Goal: Task Accomplishment & Management: Use online tool/utility

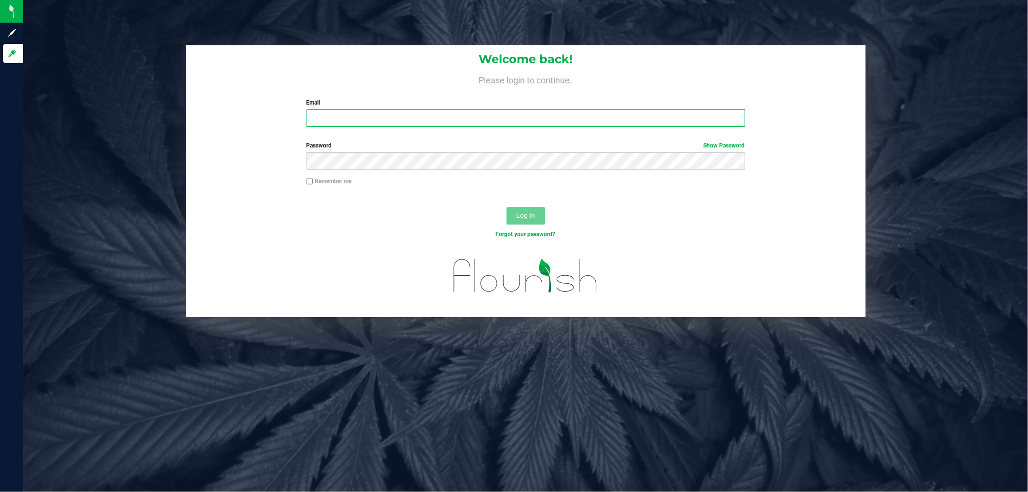
click at [397, 112] on input "Email" at bounding box center [526, 117] width 439 height 17
type input "[EMAIL_ADDRESS][DOMAIN_NAME]"
click at [507, 207] on button "Log In" at bounding box center [526, 215] width 39 height 17
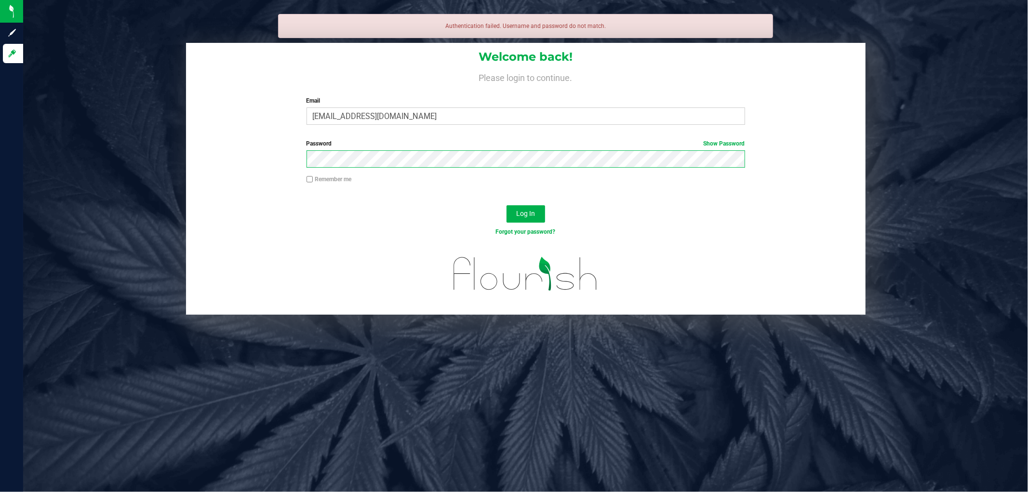
click at [507, 205] on button "Log In" at bounding box center [526, 213] width 39 height 17
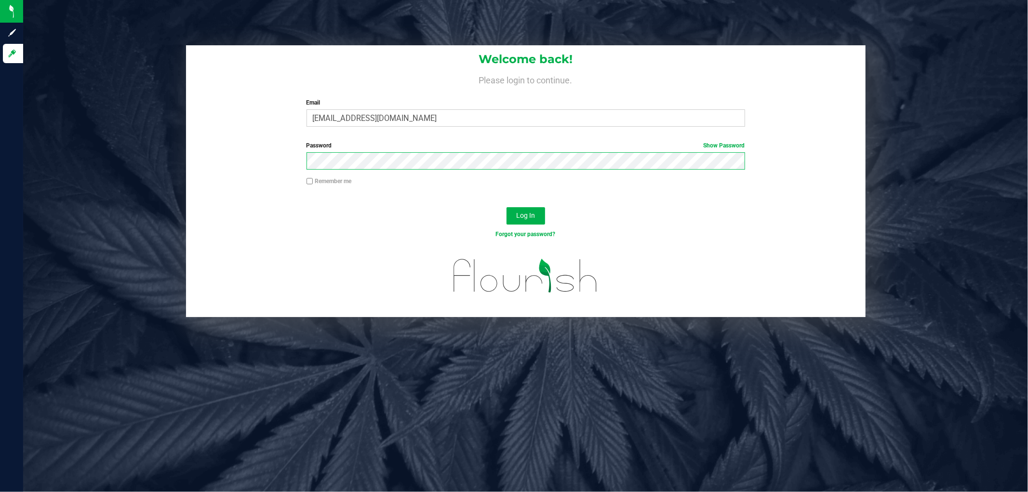
click at [507, 207] on button "Log In" at bounding box center [526, 215] width 39 height 17
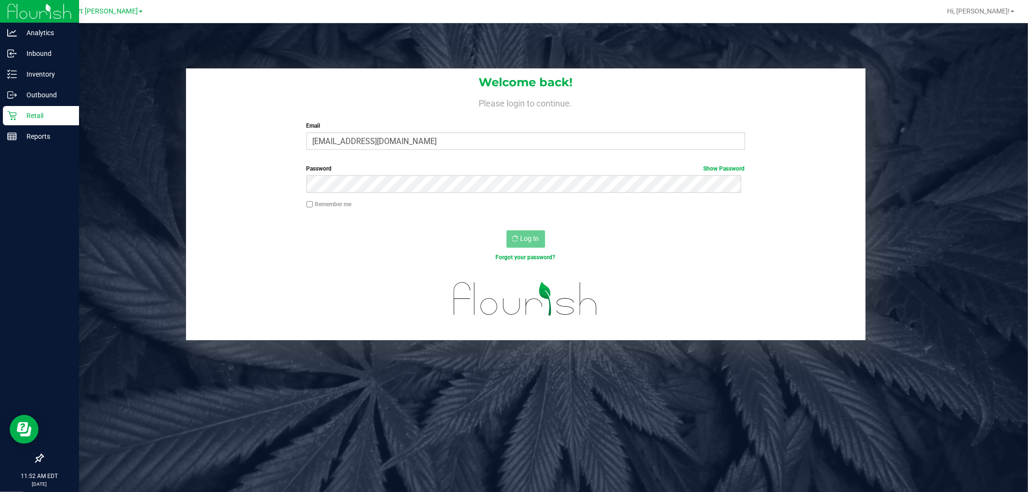
click at [22, 110] on p "Retail" at bounding box center [46, 116] width 58 height 12
click at [36, 74] on p "Inventory" at bounding box center [46, 74] width 58 height 12
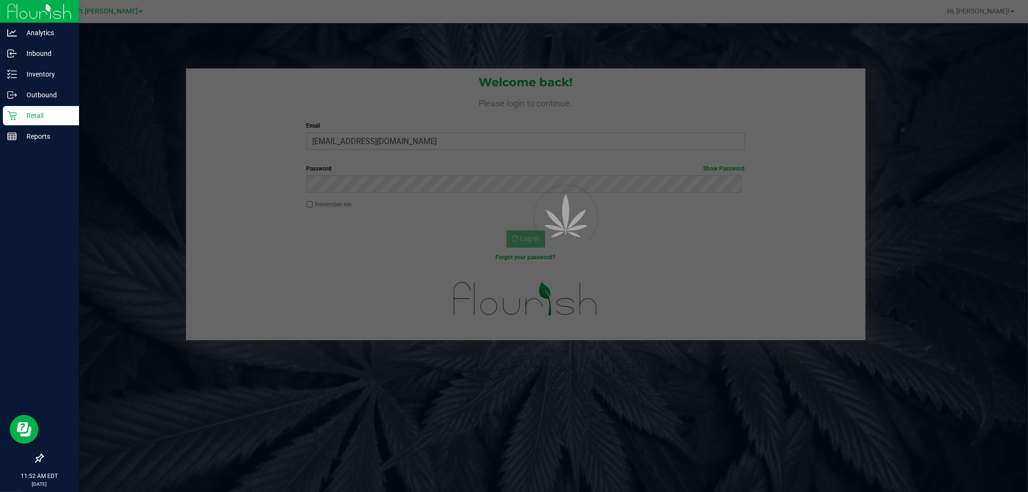
click at [37, 111] on p "Retail" at bounding box center [46, 116] width 58 height 12
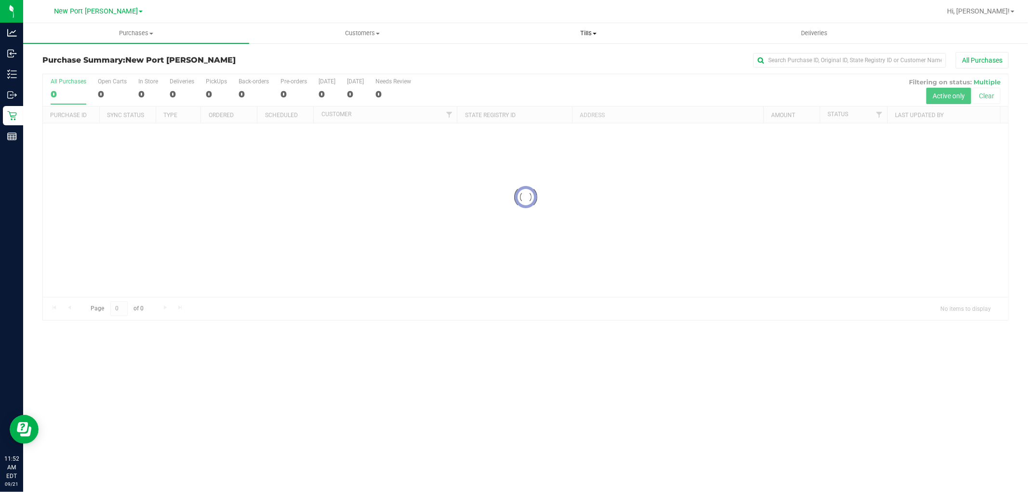
click at [585, 34] on span "Tills" at bounding box center [588, 33] width 225 height 9
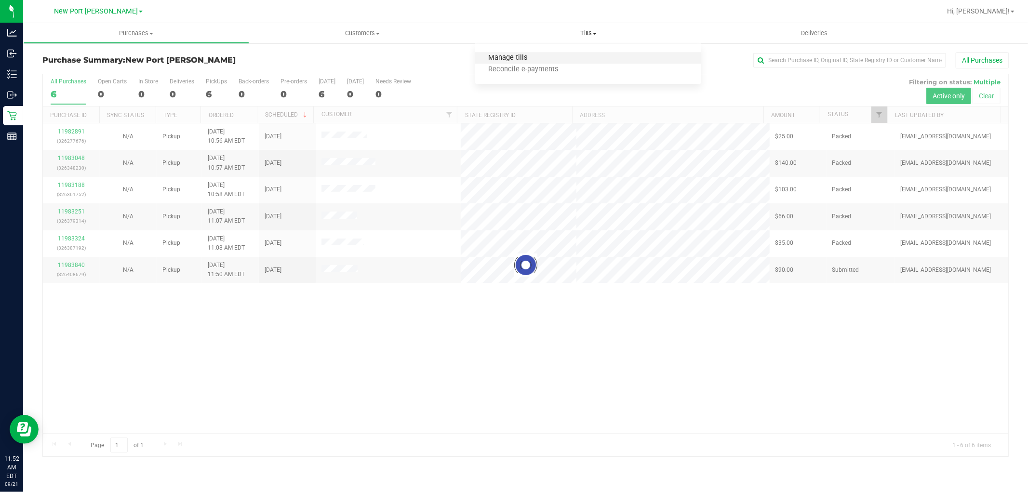
click at [495, 59] on span "Manage tills" at bounding box center [507, 58] width 65 height 8
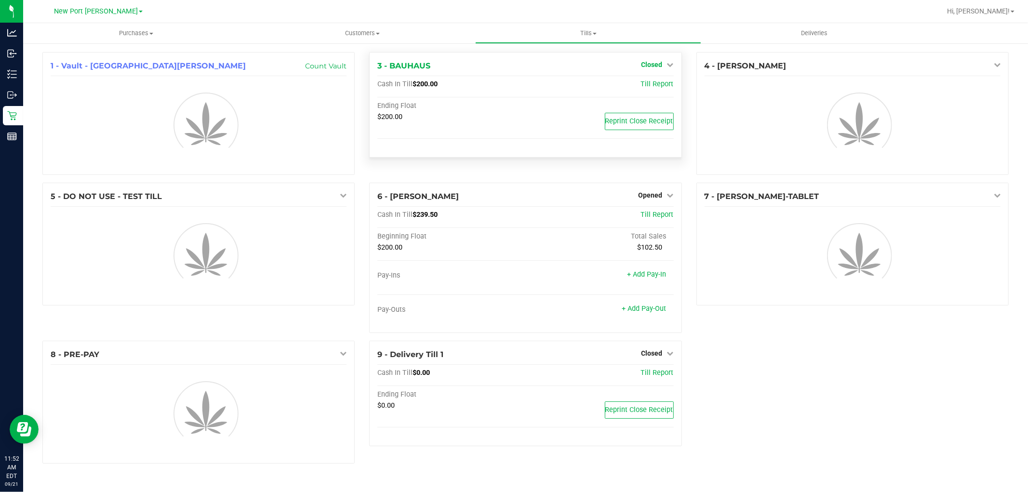
click at [667, 64] on icon at bounding box center [670, 64] width 7 height 7
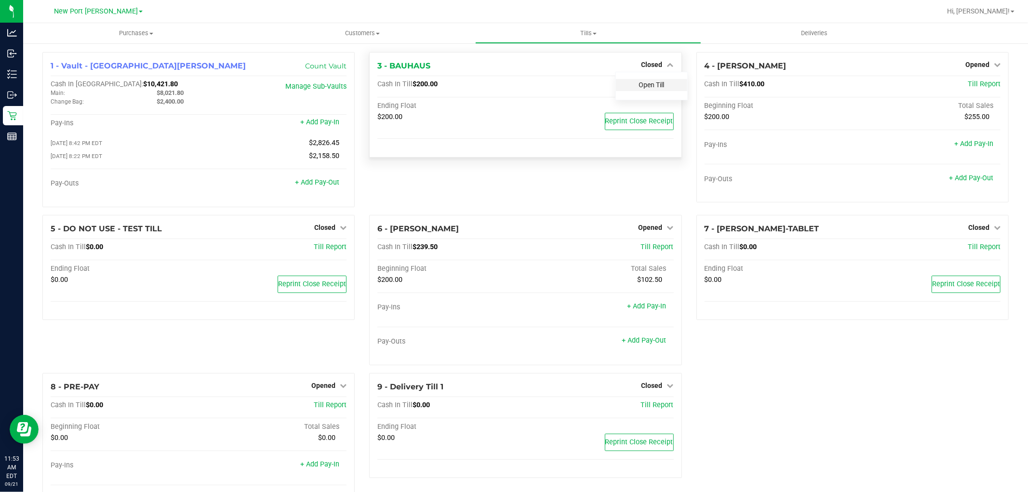
click at [639, 83] on link "Open Till" at bounding box center [652, 85] width 26 height 8
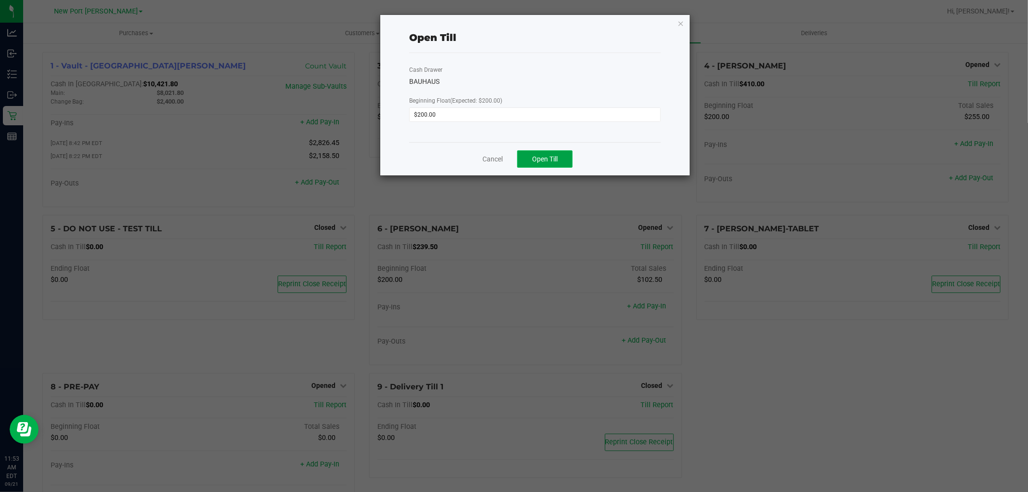
click at [540, 156] on span "Open Till" at bounding box center [545, 159] width 26 height 8
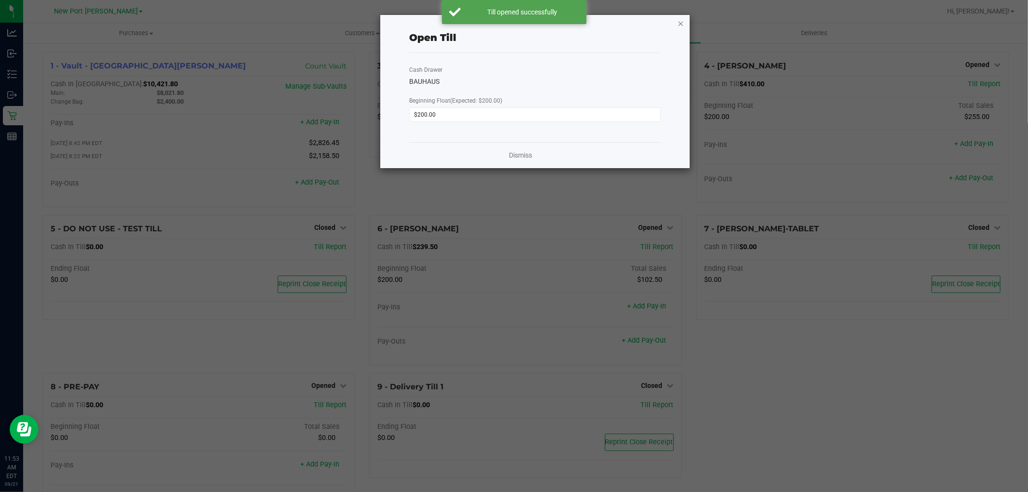
click at [681, 21] on icon "button" at bounding box center [681, 23] width 7 height 12
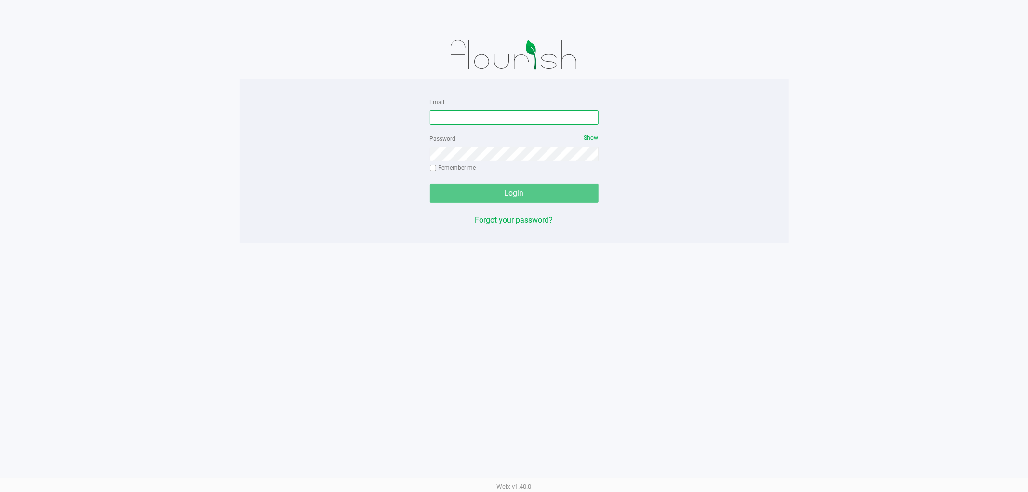
click at [473, 114] on input "Email" at bounding box center [514, 117] width 169 height 14
type input "[EMAIL_ADDRESS][DOMAIN_NAME]"
click at [478, 145] on div "Password Show Remember me" at bounding box center [514, 154] width 169 height 43
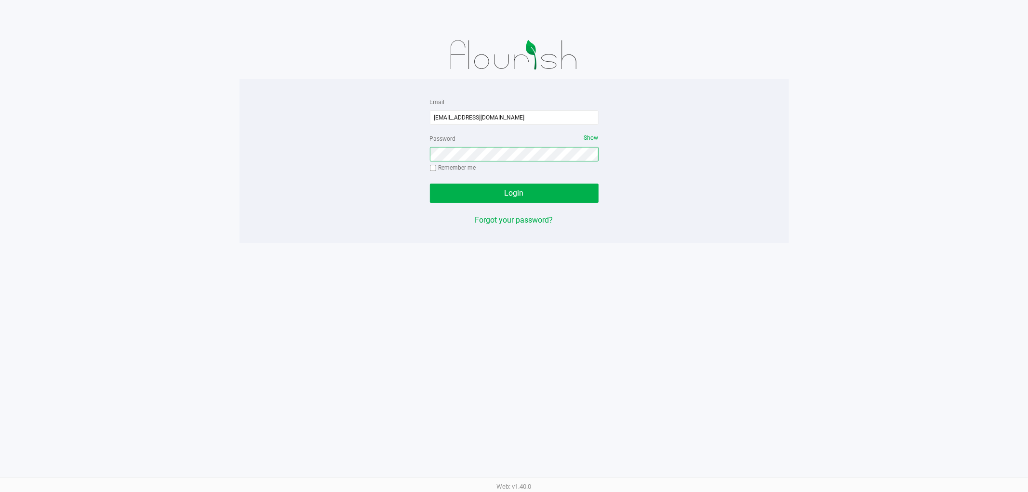
click at [430, 184] on button "Login" at bounding box center [514, 193] width 169 height 19
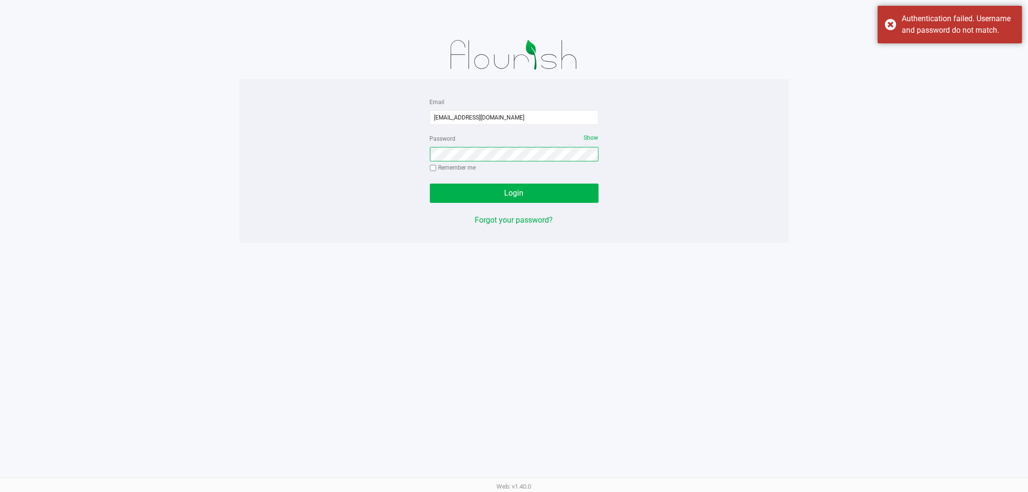
click at [430, 184] on button "Login" at bounding box center [514, 193] width 169 height 19
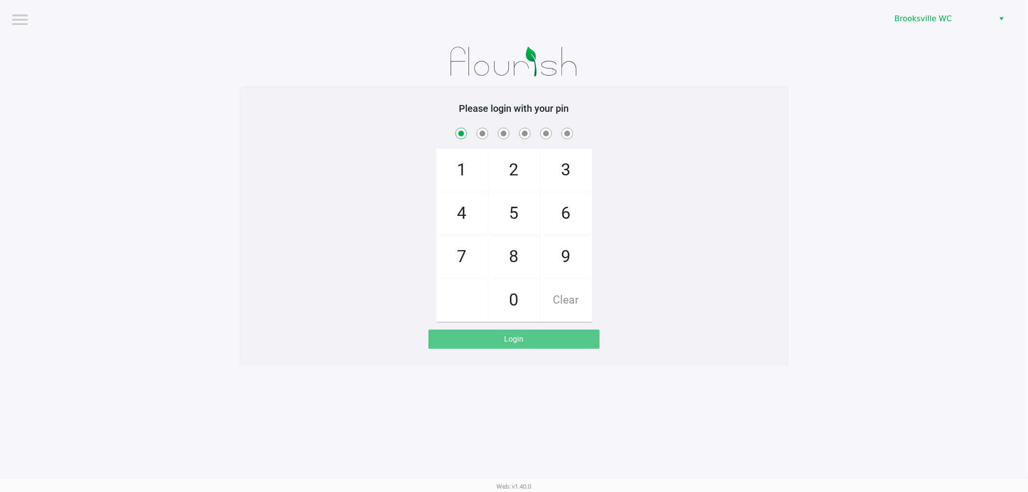
checkbox input "true"
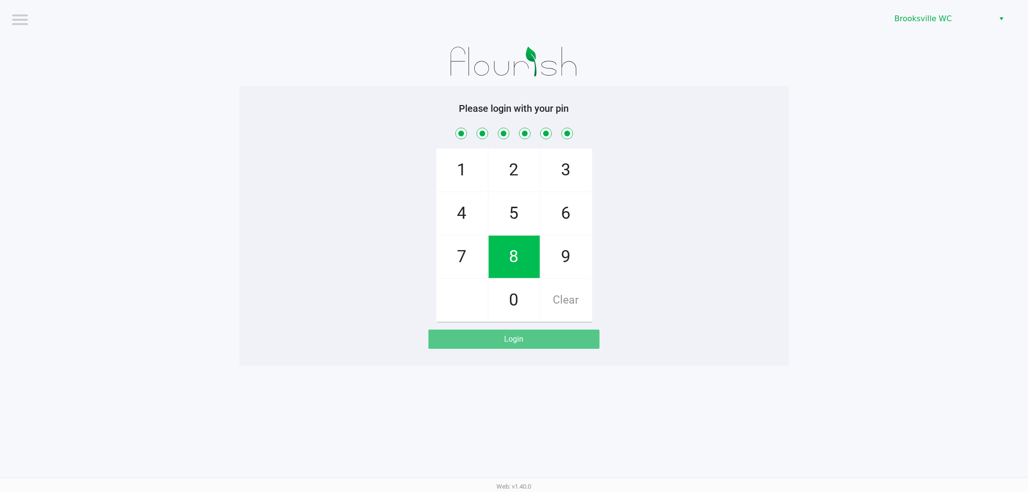
checkbox input "true"
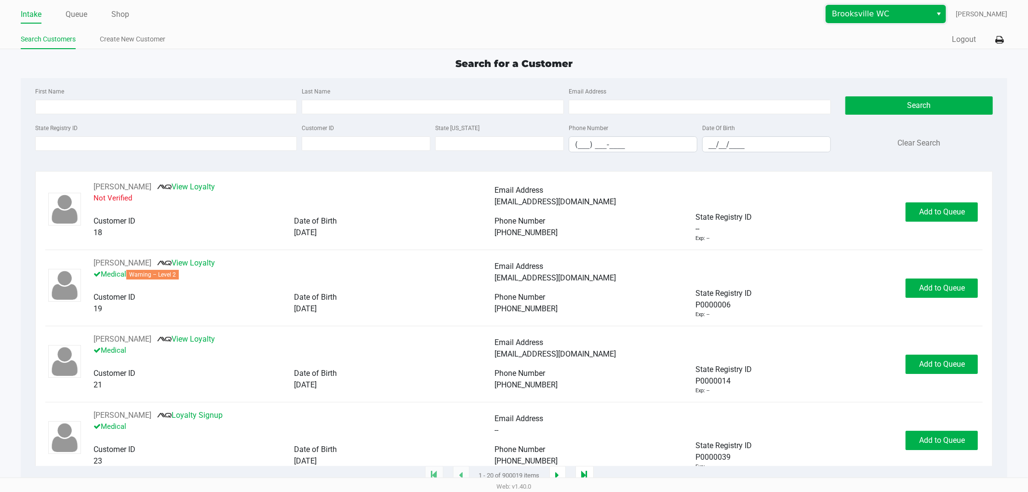
click at [890, 11] on span "Brooksville WC" at bounding box center [879, 14] width 94 height 12
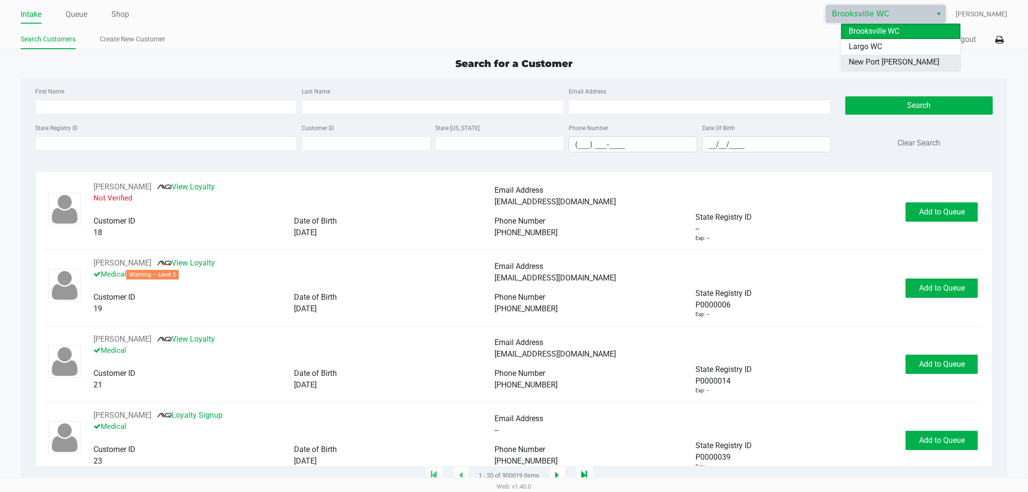
click at [861, 58] on span "New Port [PERSON_NAME]" at bounding box center [894, 62] width 91 height 12
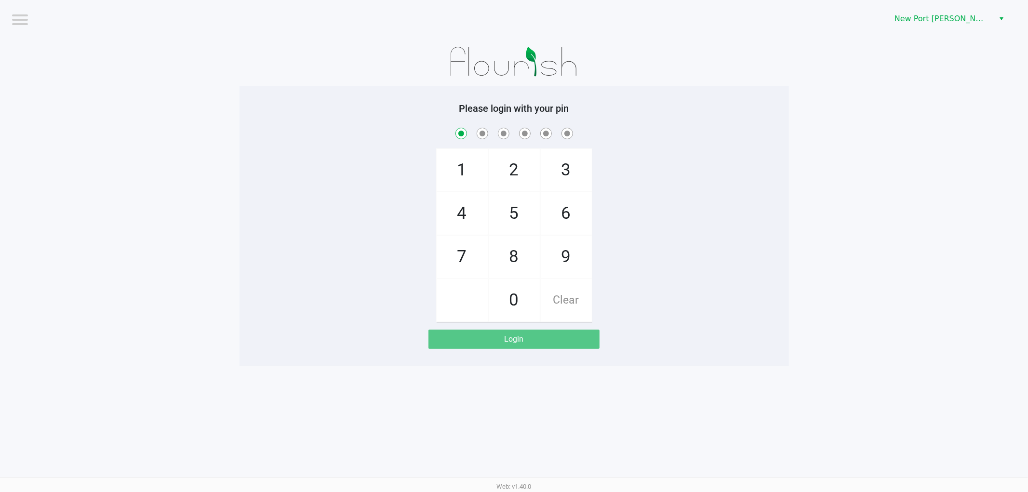
checkbox input "true"
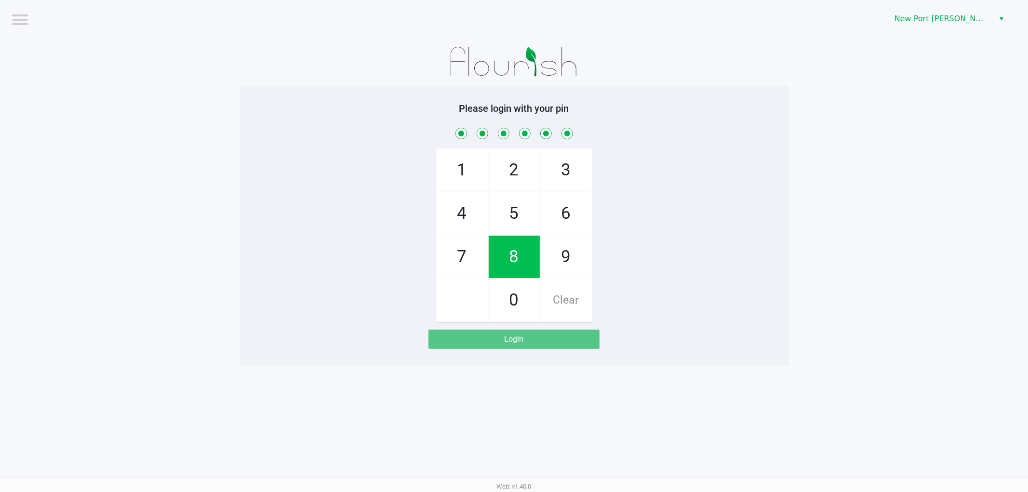
checkbox input "true"
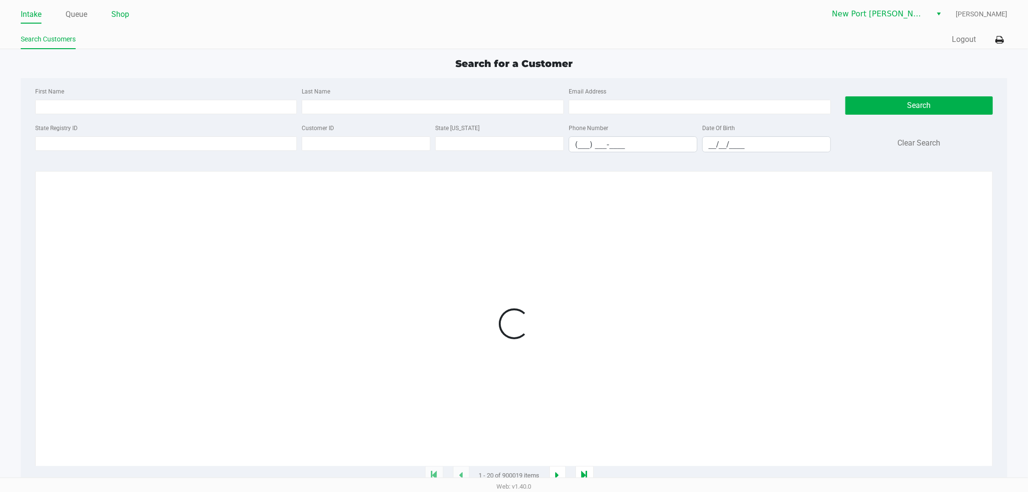
click at [117, 13] on link "Shop" at bounding box center [120, 14] width 18 height 13
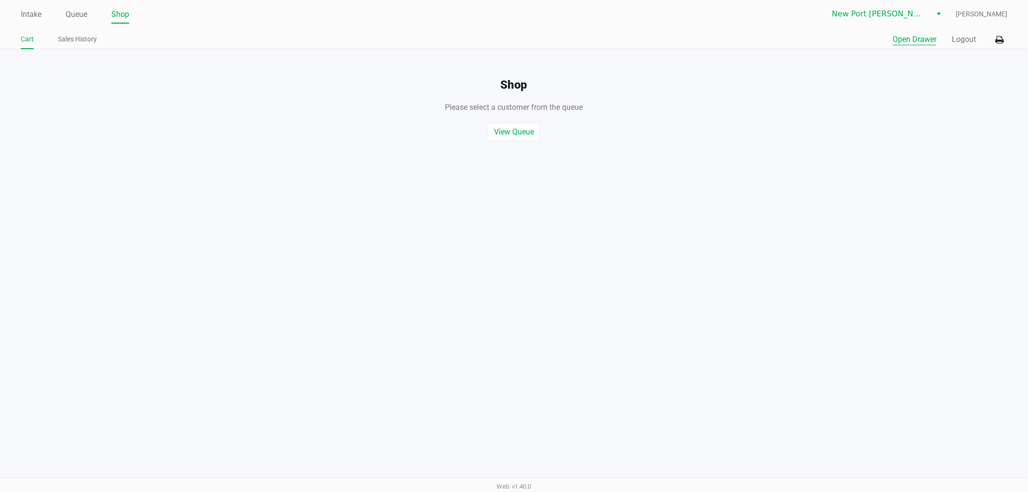
click at [916, 34] on button "Open Drawer" at bounding box center [915, 40] width 44 height 12
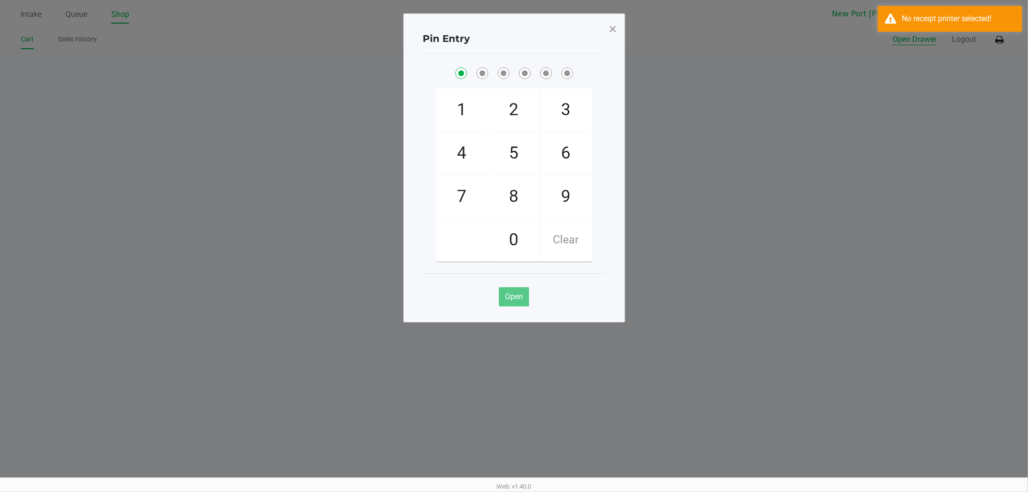
checkbox input "true"
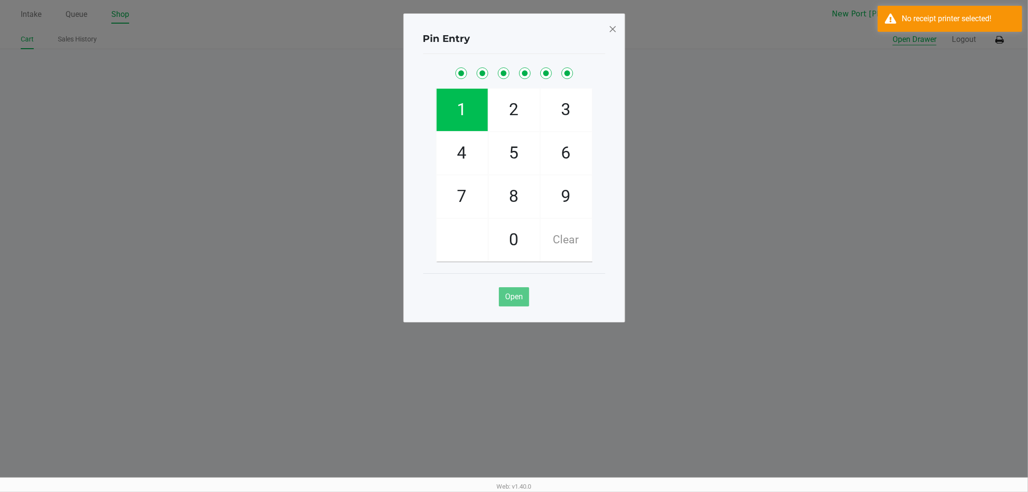
checkbox input "true"
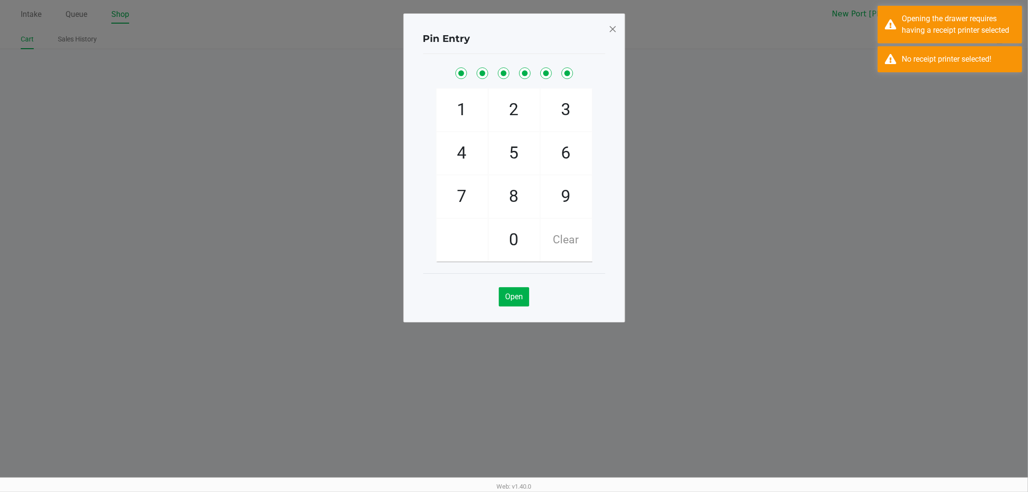
click at [619, 23] on div "Pin Entry 1 4 7 2 5 8 0 3 6 9 Clear Open" at bounding box center [515, 167] width 222 height 309
click at [975, 46] on div "No receipt printer selected!" at bounding box center [950, 59] width 145 height 26
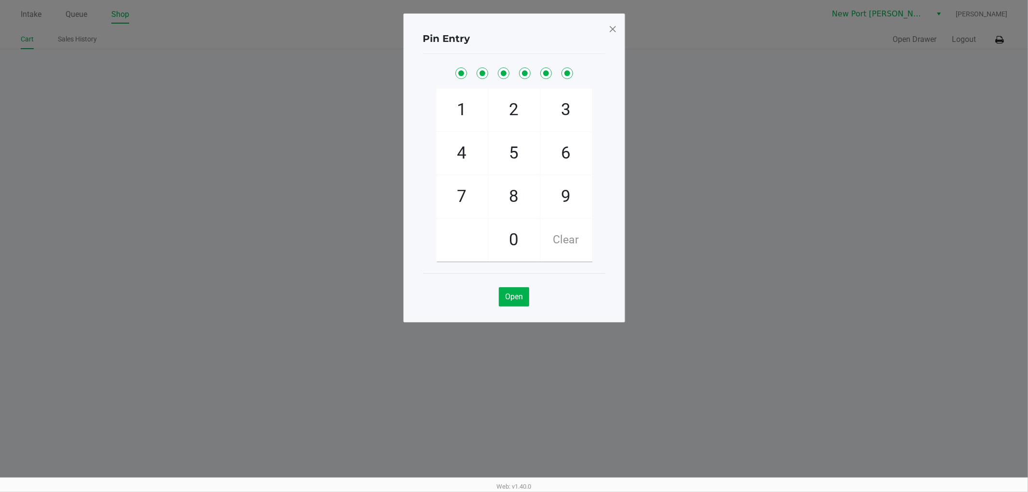
click at [614, 25] on span at bounding box center [612, 28] width 9 height 15
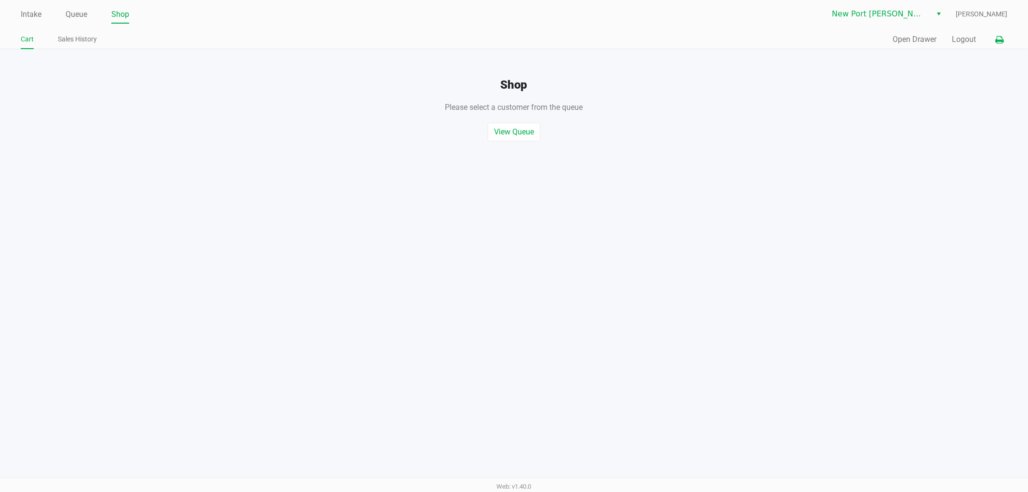
click at [1000, 37] on icon at bounding box center [1000, 40] width 8 height 7
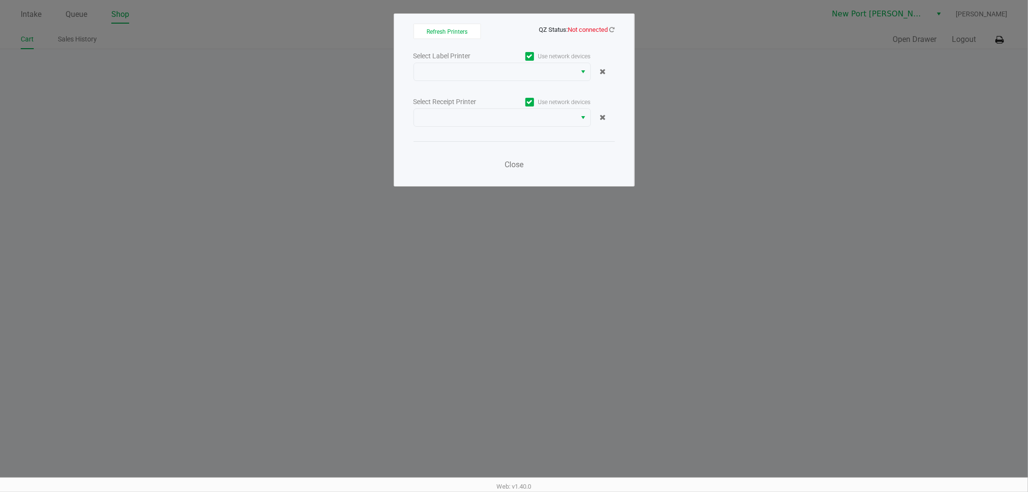
click at [411, 75] on div "Refresh Printers QZ Status: Not connected Select Label Printer Use network devi…" at bounding box center [514, 99] width 241 height 173
click at [530, 67] on span at bounding box center [495, 72] width 151 height 12
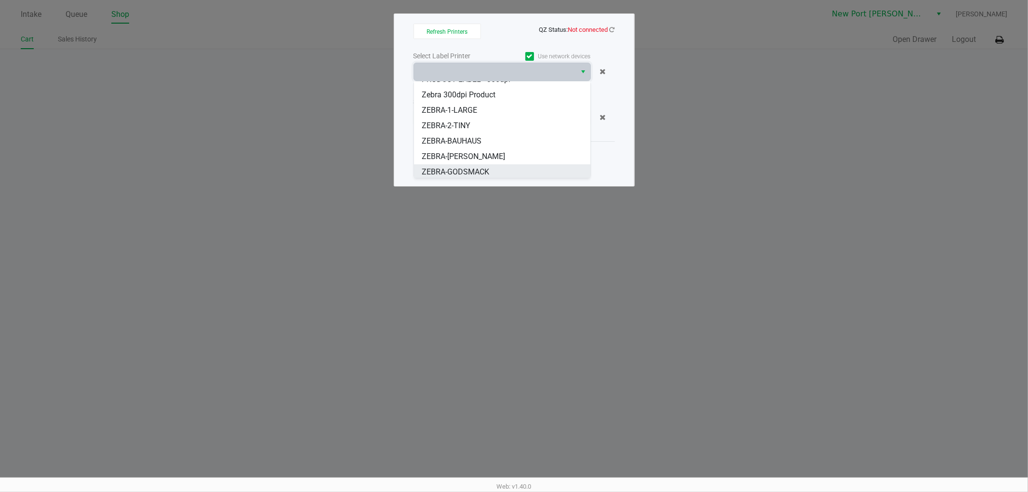
scroll to position [73, 0]
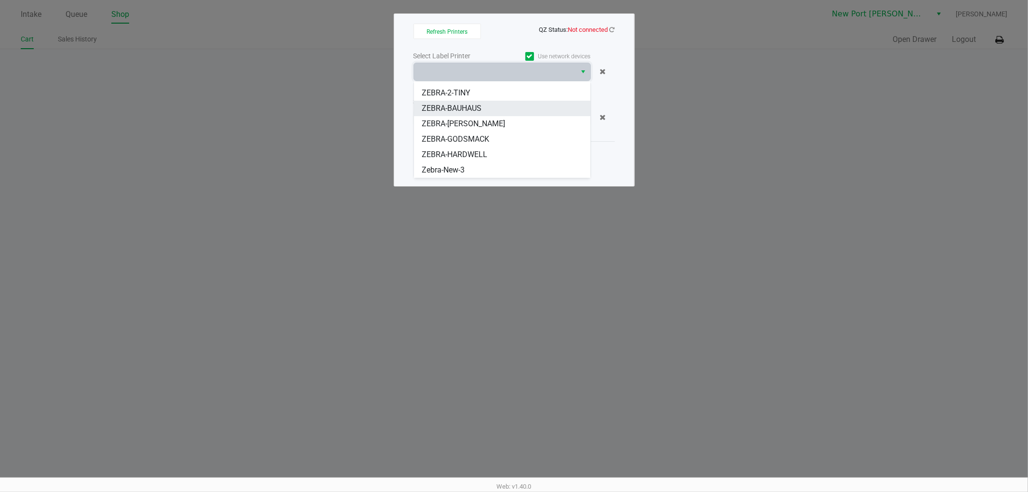
click at [458, 108] on span "ZEBRA-BAUHAUS" at bounding box center [452, 109] width 60 height 12
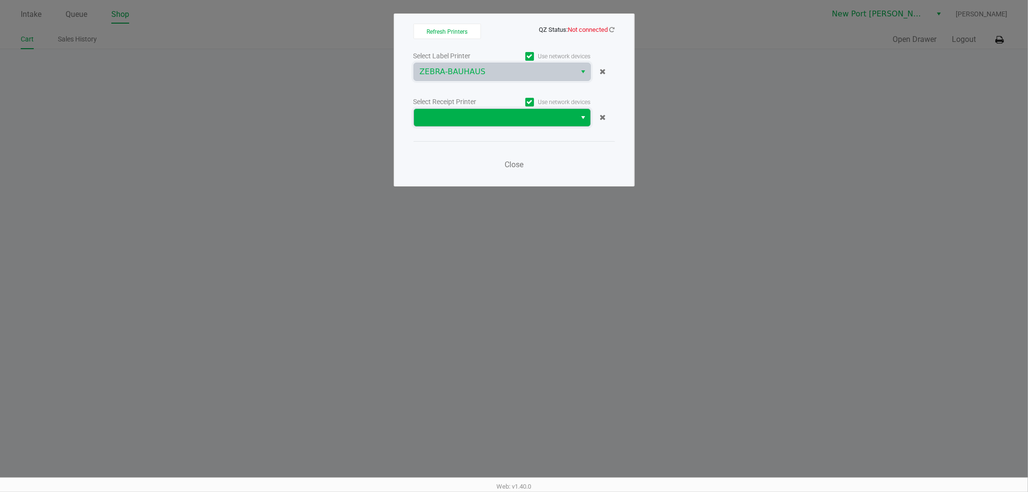
click at [471, 115] on span at bounding box center [495, 118] width 151 height 12
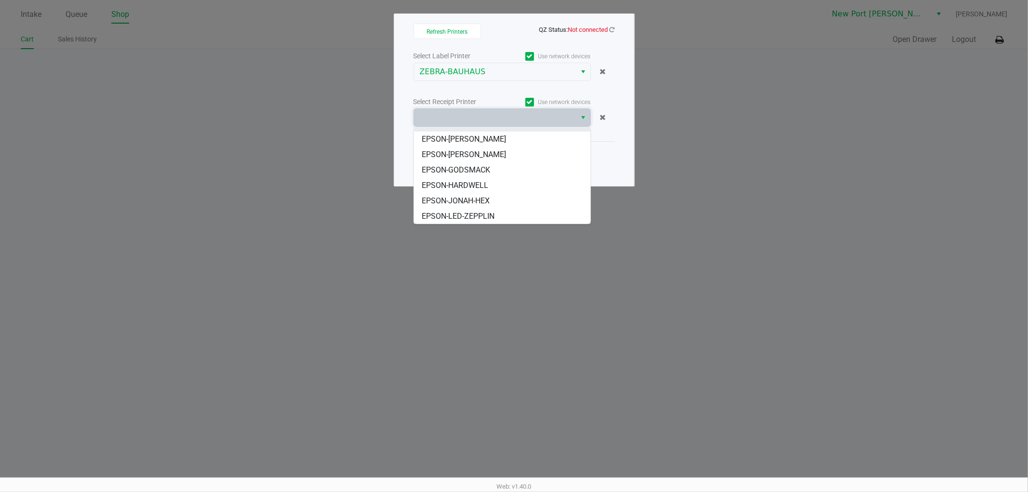
scroll to position [0, 0]
click at [468, 135] on span "EPSON-BAUHAUS" at bounding box center [452, 135] width 61 height 12
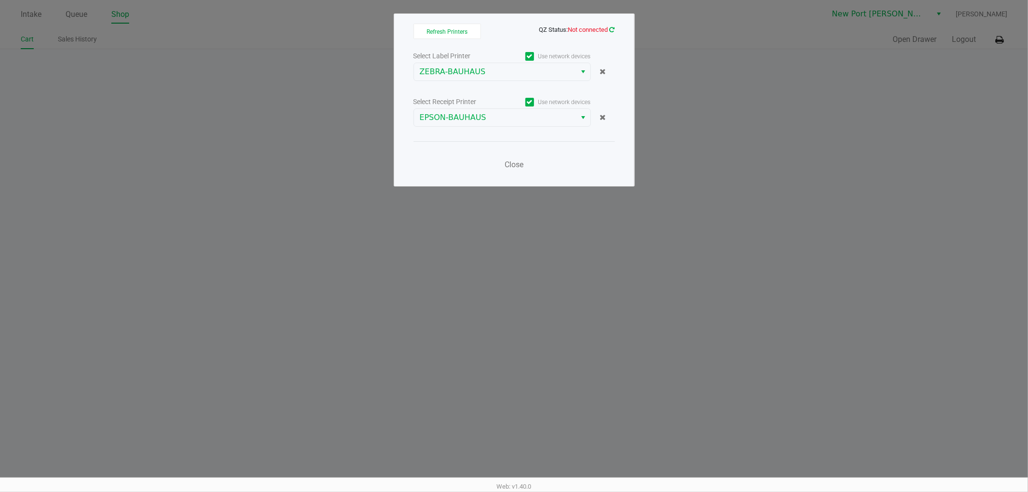
click at [611, 28] on icon at bounding box center [612, 30] width 5 height 6
click at [611, 28] on icon at bounding box center [612, 29] width 6 height 7
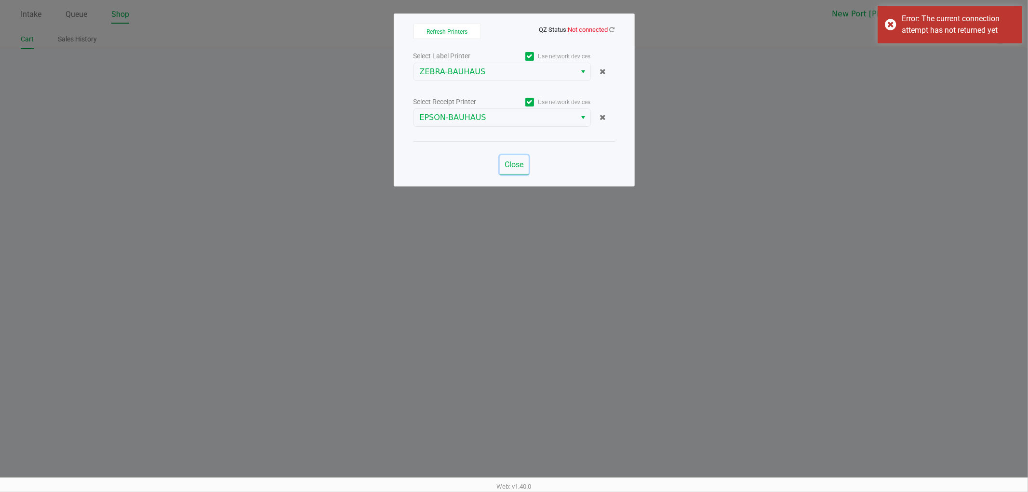
click at [512, 162] on span "Close" at bounding box center [514, 164] width 19 height 9
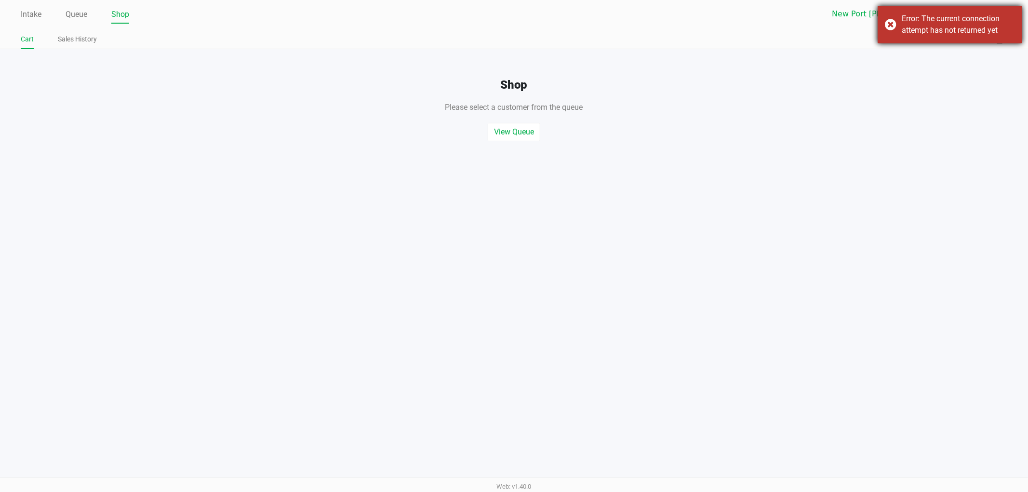
click at [928, 23] on div "Error: The current connection attempt has not returned yet" at bounding box center [958, 24] width 113 height 23
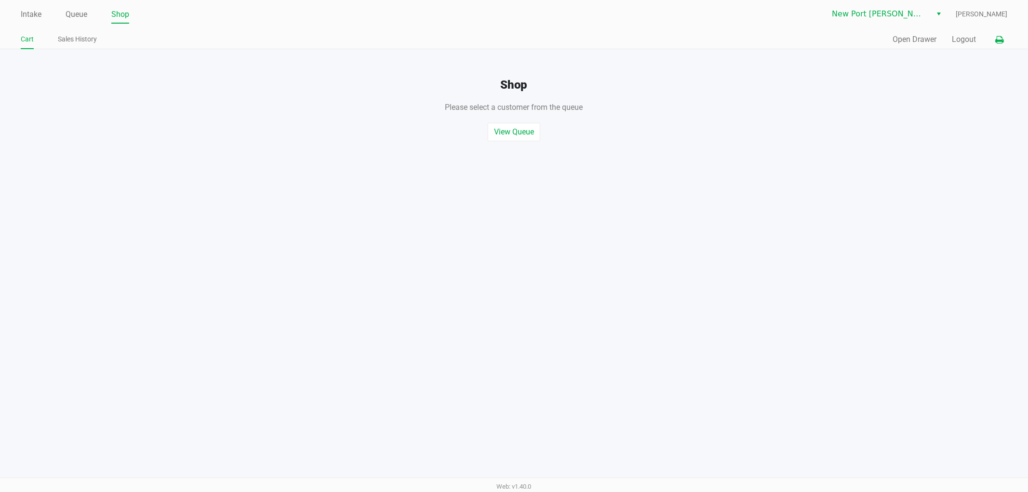
click at [994, 37] on button at bounding box center [1000, 40] width 16 height 18
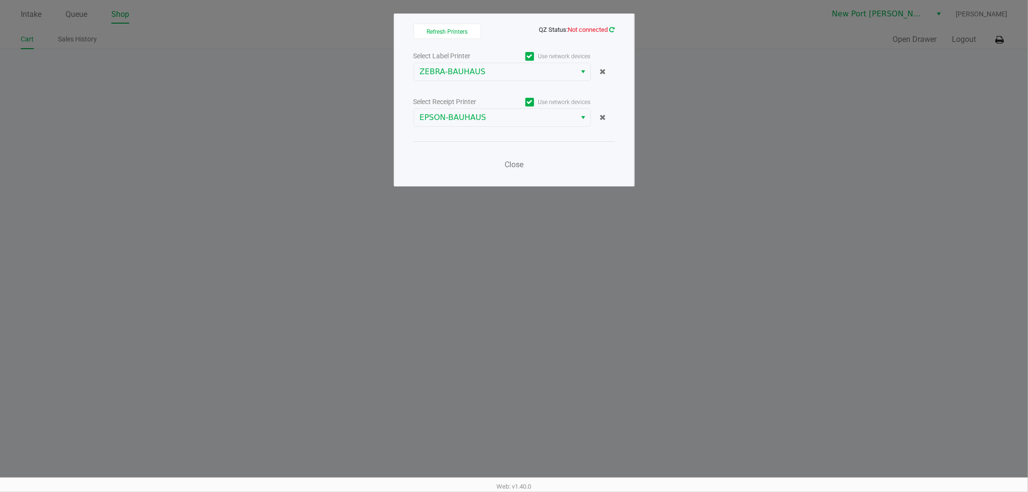
click at [614, 30] on icon at bounding box center [612, 30] width 5 height 6
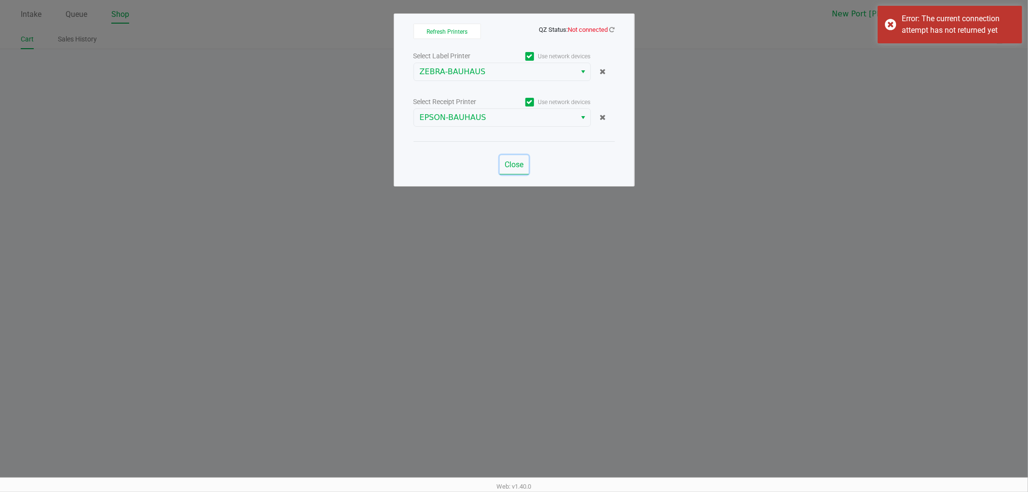
click at [511, 168] on span "Close" at bounding box center [514, 164] width 19 height 9
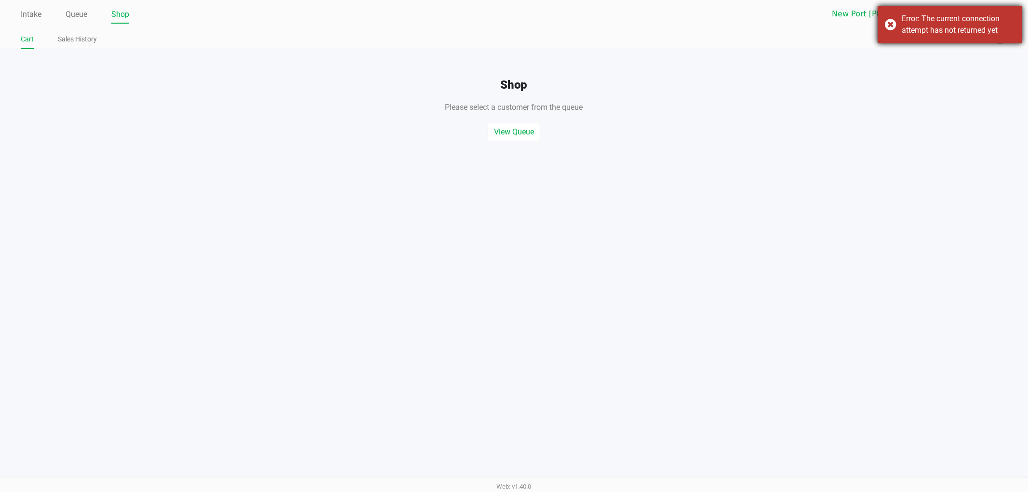
click at [956, 33] on div "Error: The current connection attempt has not returned yet" at bounding box center [958, 24] width 113 height 23
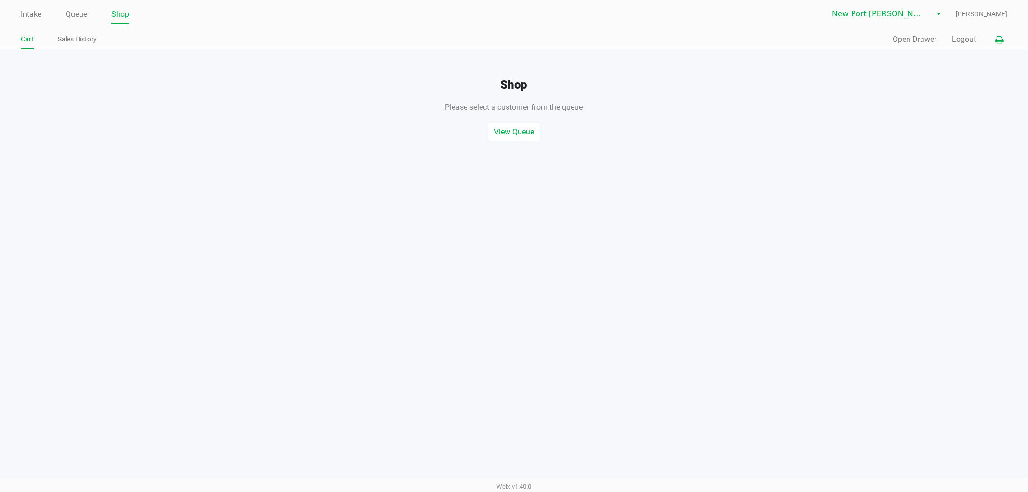
click at [999, 39] on icon at bounding box center [1000, 40] width 8 height 7
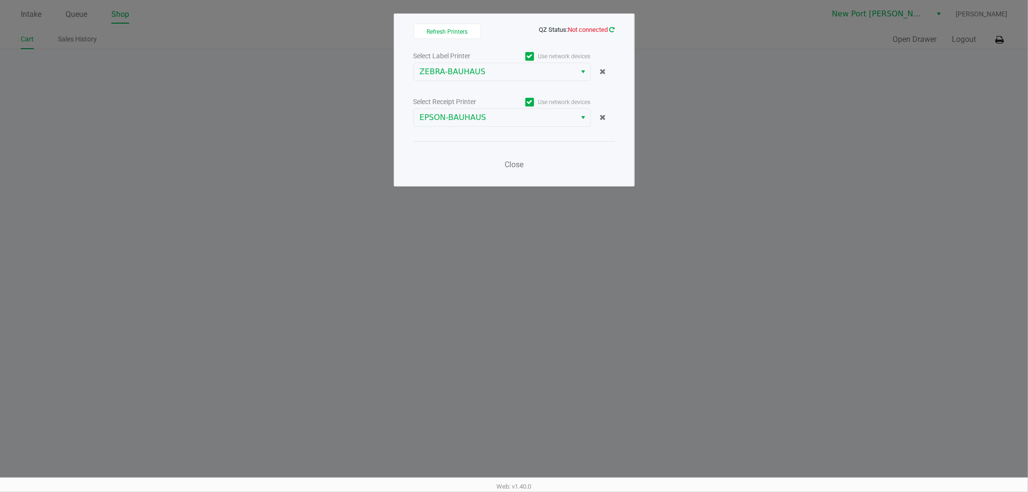
click at [613, 30] on icon at bounding box center [612, 30] width 5 height 6
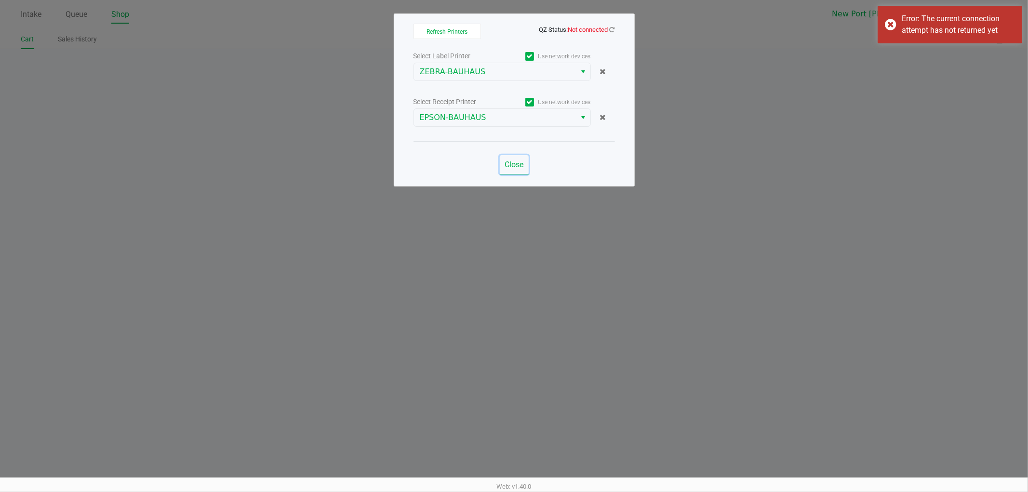
click at [519, 162] on span "Close" at bounding box center [514, 164] width 19 height 9
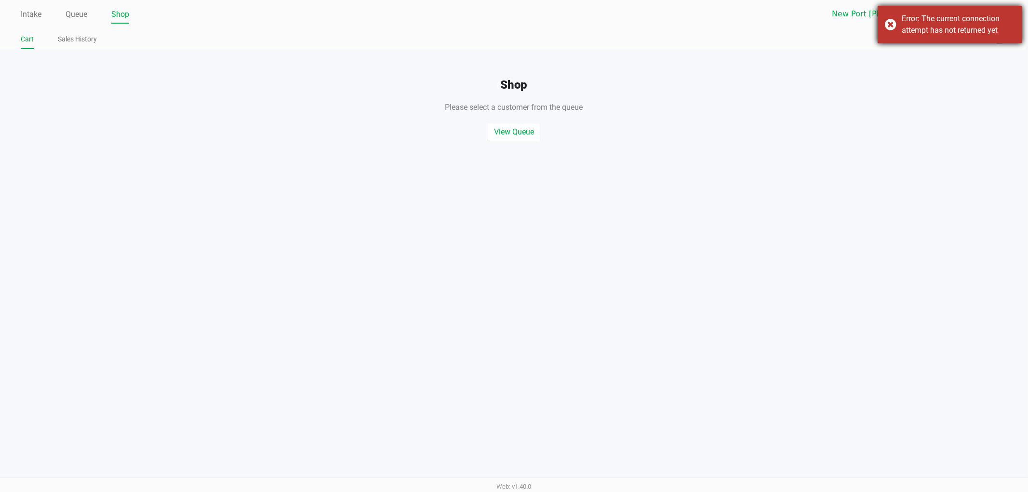
click at [918, 18] on div "Error: The current connection attempt has not returned yet" at bounding box center [958, 24] width 113 height 23
click at [953, 18] on div "Error: Unable to establish connection with QZ" at bounding box center [958, 24] width 113 height 23
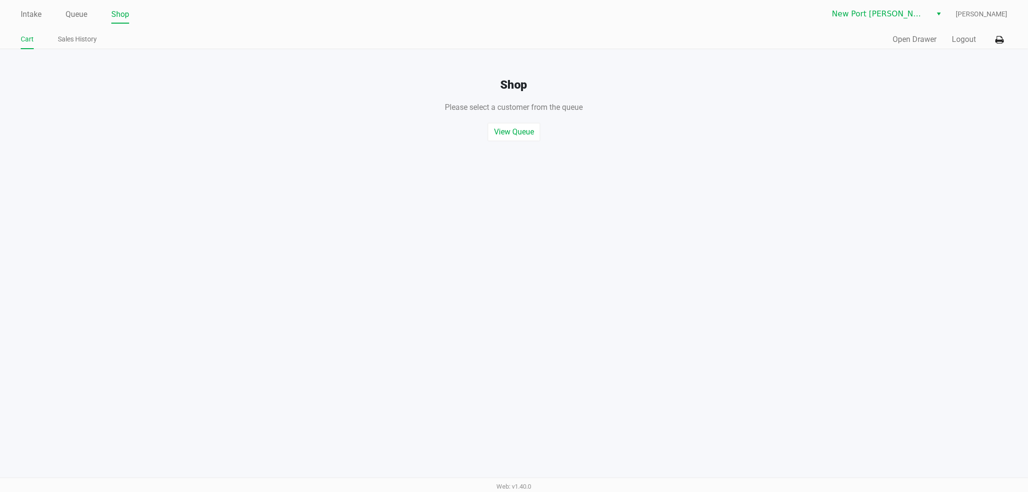
click at [645, 318] on div "Intake Queue Shop New Port Richey WC Liam Hunter Cart Sales History Quick Sale …" at bounding box center [514, 246] width 1028 height 492
click at [1000, 37] on icon at bounding box center [1000, 40] width 8 height 7
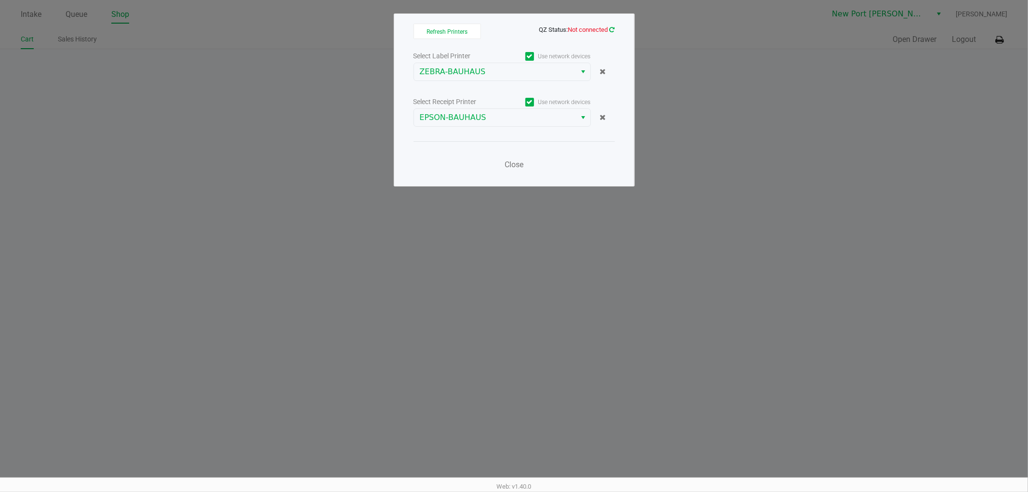
click at [614, 31] on icon at bounding box center [612, 30] width 5 height 6
click at [520, 162] on span "Close" at bounding box center [514, 164] width 19 height 9
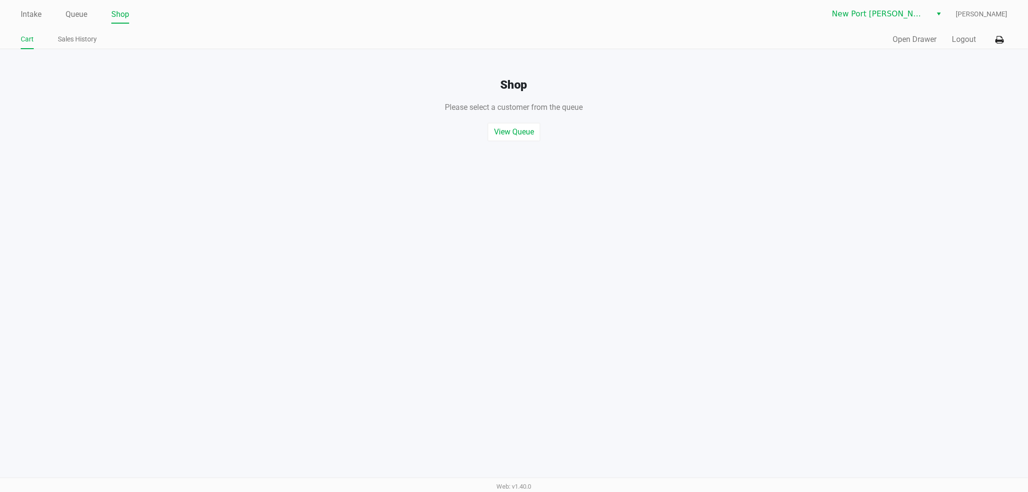
click at [899, 32] on div "Quick Sale Open Drawer Logout" at bounding box center [761, 40] width 494 height 18
click at [898, 51] on div "Shop Please select a customer from the queue , or start a quick sale View Queue…" at bounding box center [514, 95] width 1043 height 92
click at [899, 40] on button "Open Drawer" at bounding box center [915, 40] width 44 height 12
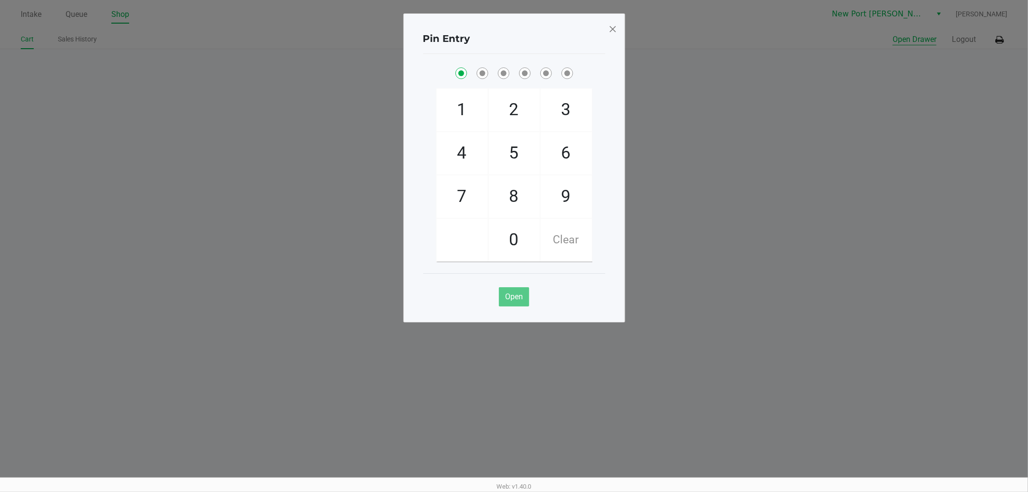
checkbox input "true"
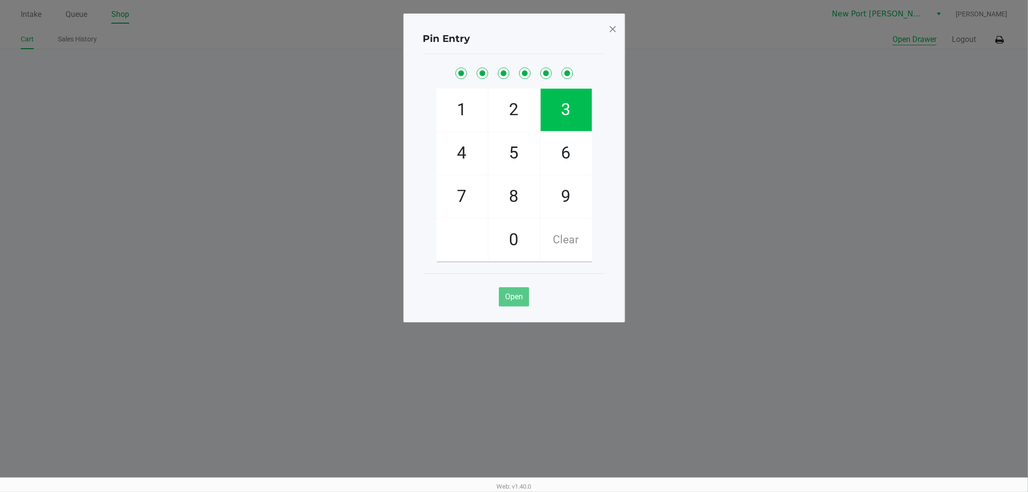
checkbox input "true"
click at [615, 30] on span at bounding box center [612, 28] width 9 height 15
